Goal: Use online tool/utility

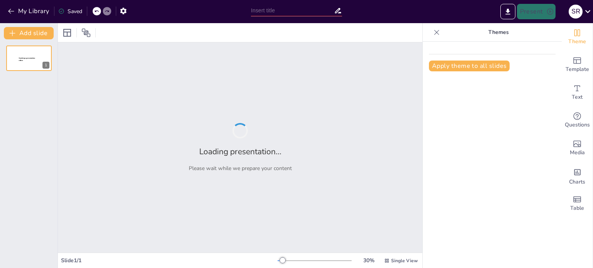
type input "Optimización de Presentaciones Profesionales para Maestría: Integración de Tabl…"
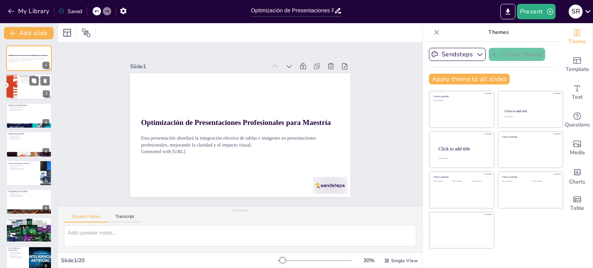
click at [24, 86] on div at bounding box center [29, 87] width 46 height 26
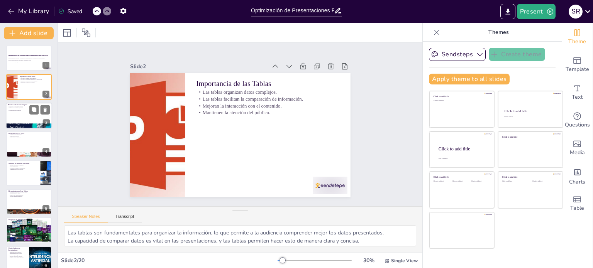
click at [19, 114] on div at bounding box center [29, 116] width 46 height 26
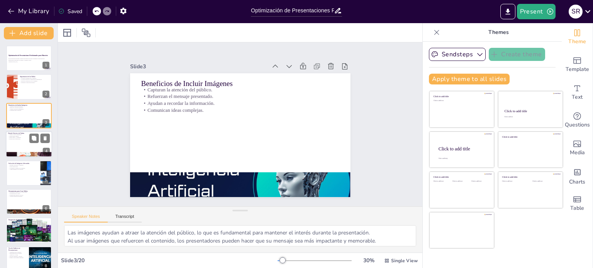
click at [15, 140] on div at bounding box center [29, 144] width 46 height 26
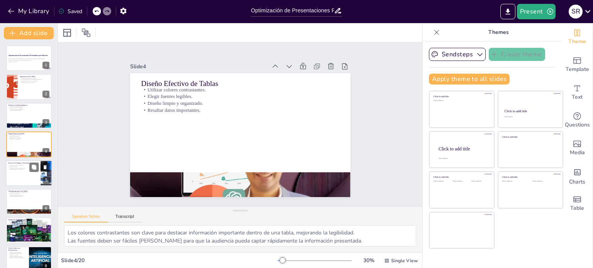
click at [13, 171] on div at bounding box center [29, 173] width 46 height 26
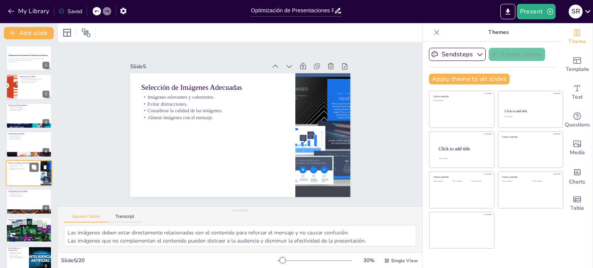
scroll to position [19, 0]
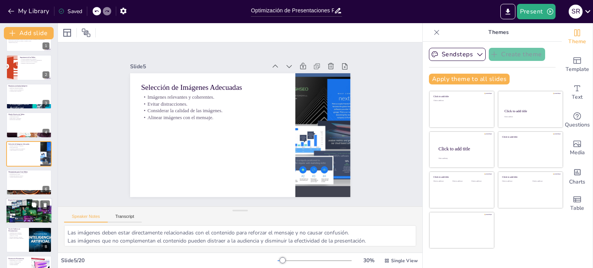
click at [14, 208] on div at bounding box center [29, 211] width 55 height 26
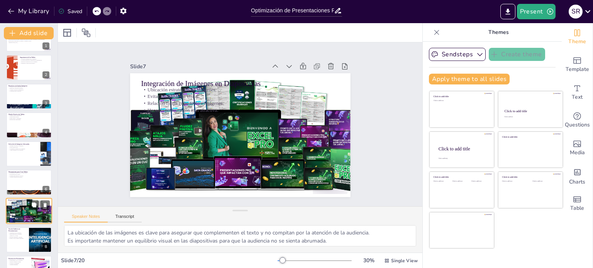
scroll to position [77, 0]
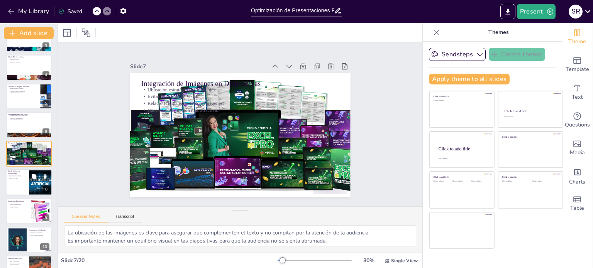
click at [32, 189] on div at bounding box center [40, 182] width 46 height 26
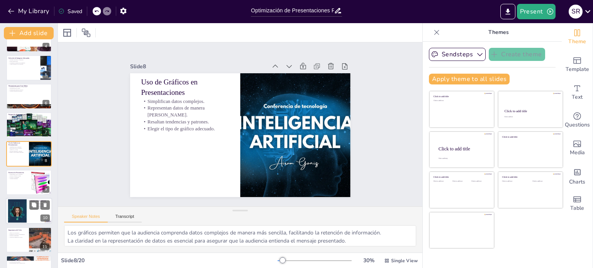
click at [20, 198] on div at bounding box center [29, 211] width 46 height 26
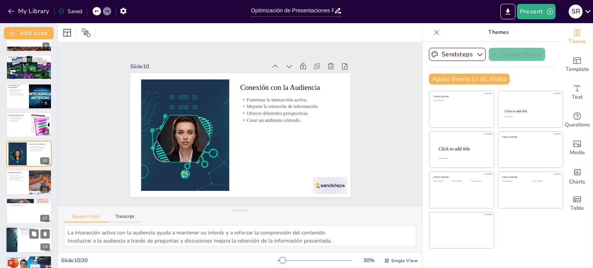
click at [20, 236] on div at bounding box center [29, 240] width 46 height 26
type textarea "Resumir los puntos clave ayuda a consolidar el aprendizaje y a asegurar que la …"
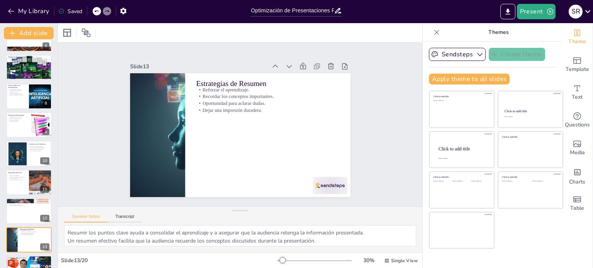
scroll to position [248, 0]
